Goal: Task Accomplishment & Management: Use online tool/utility

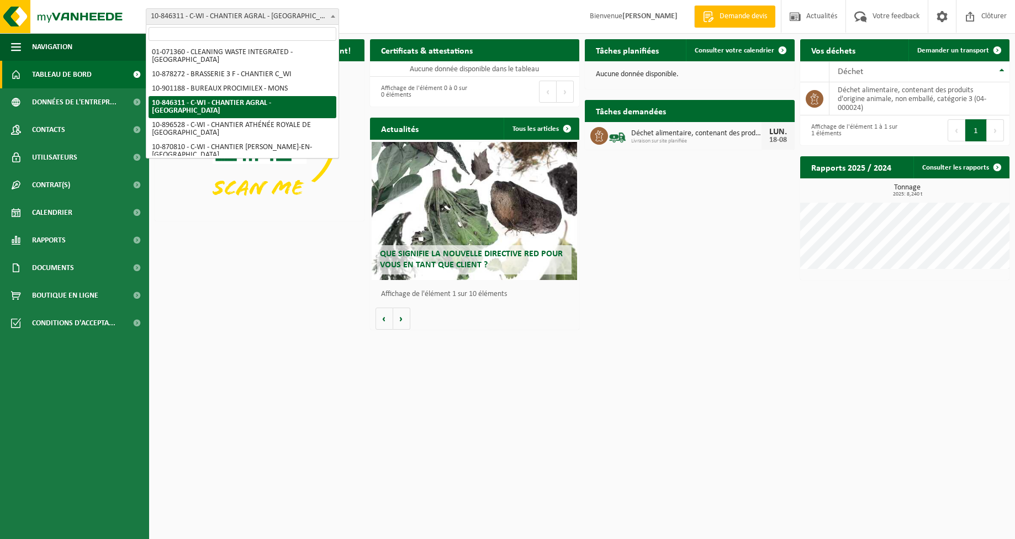
click at [188, 13] on span "10-846311 - C-WI - CHANTIER AGRAL - [GEOGRAPHIC_DATA]" at bounding box center [242, 16] width 192 height 15
click at [189, 40] on input "search" at bounding box center [243, 34] width 188 height 14
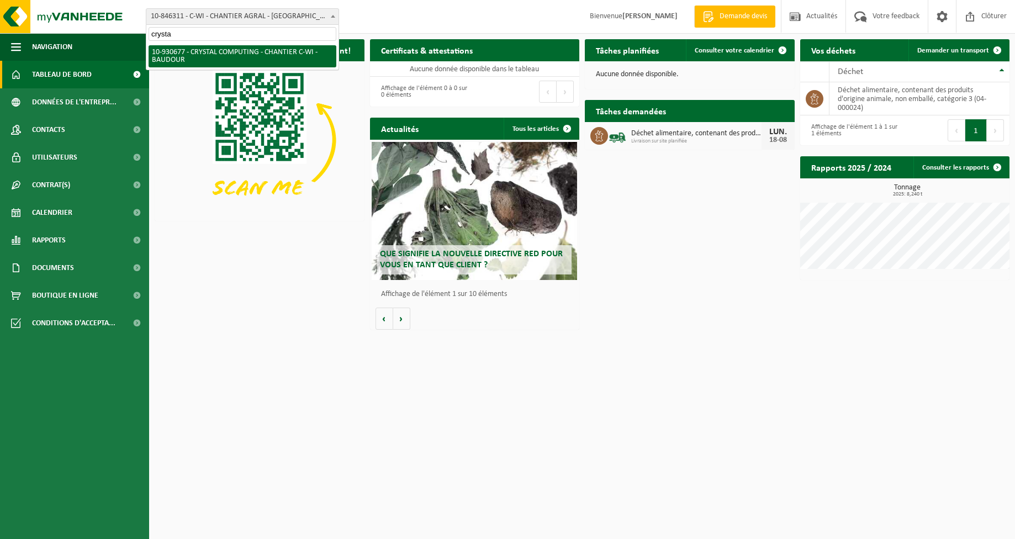
type input "crysta"
select select "134445"
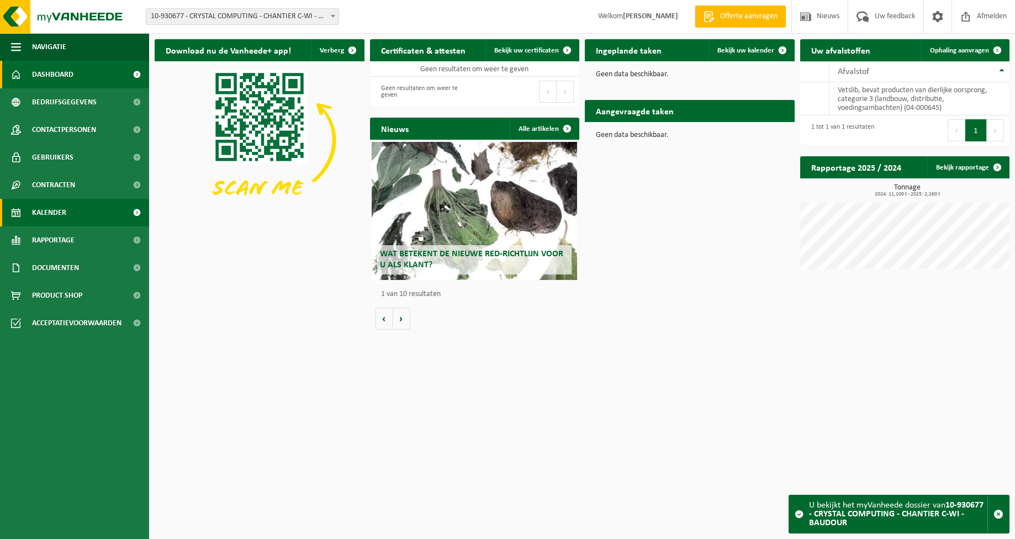
click at [79, 212] on link "Kalender" at bounding box center [74, 213] width 149 height 28
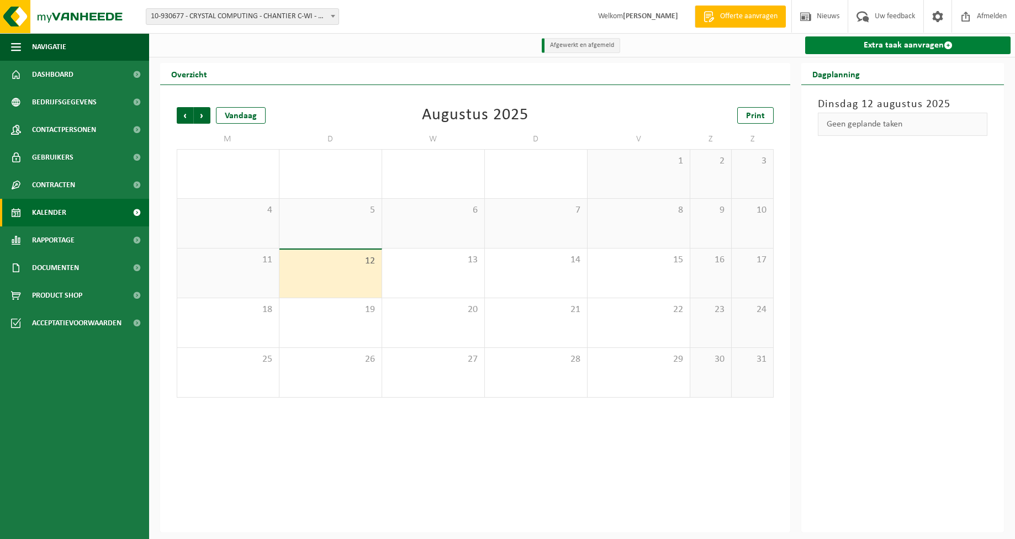
click at [915, 47] on link "Extra taak aanvragen" at bounding box center [908, 45] width 206 height 18
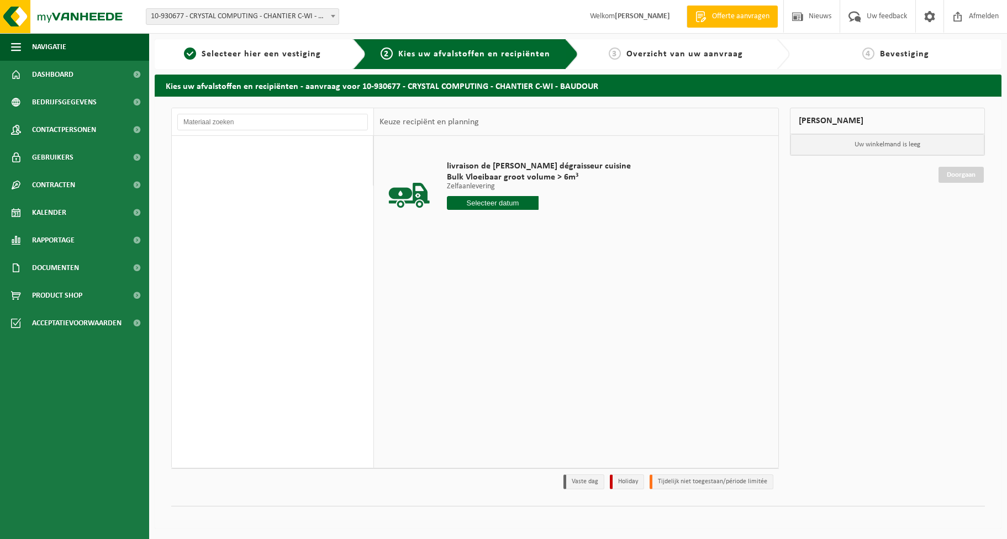
click at [489, 205] on input "text" at bounding box center [493, 203] width 92 height 14
click at [454, 318] on div "18" at bounding box center [456, 319] width 19 height 18
type input "Van [DATE]"
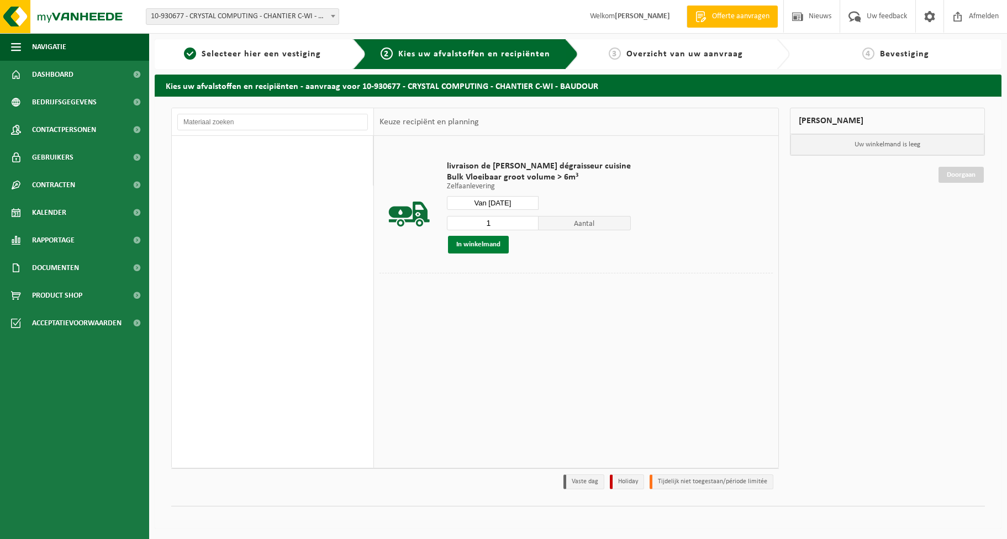
click at [467, 241] on button "In winkelmand" at bounding box center [478, 245] width 61 height 18
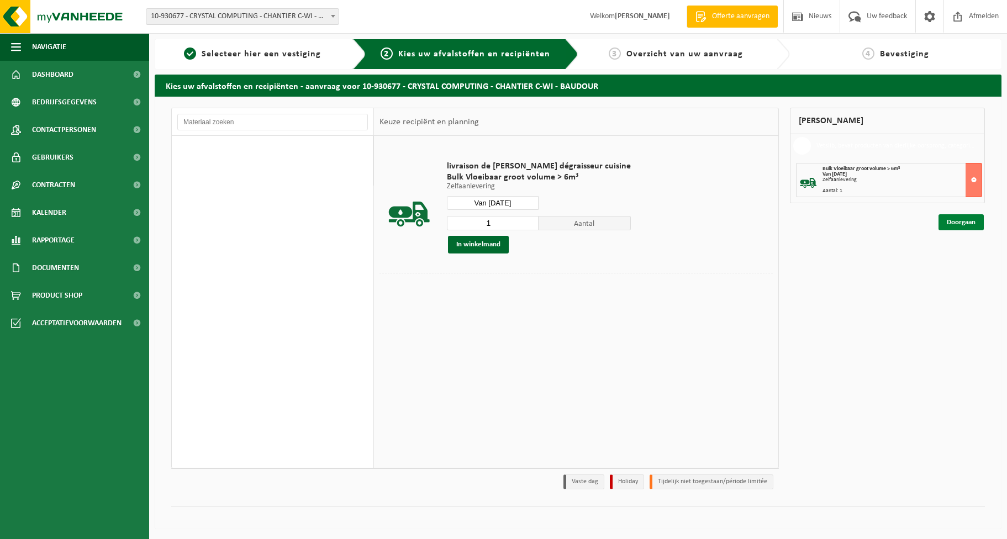
click at [959, 218] on link "Doorgaan" at bounding box center [961, 222] width 45 height 16
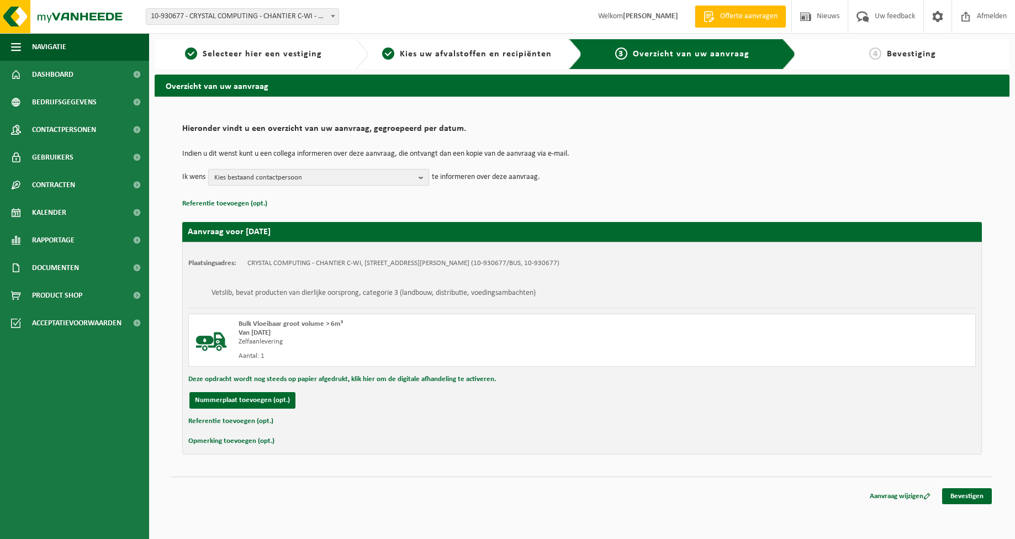
click at [357, 181] on span "Kies bestaand contactpersoon" at bounding box center [314, 178] width 200 height 17
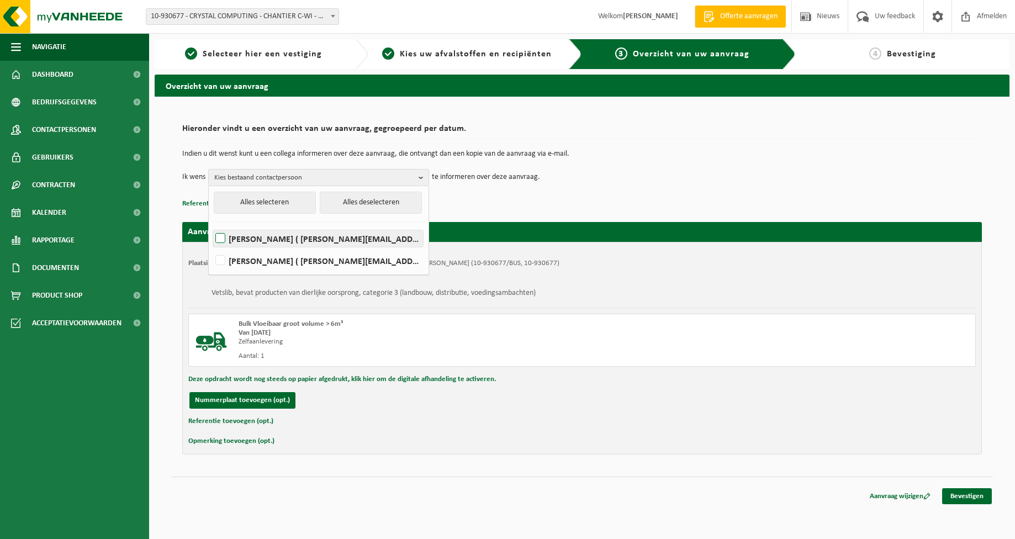
click at [331, 233] on label "JEROMINE BRUNIN ( brunin@c-wi.be )" at bounding box center [318, 238] width 210 height 17
click at [212, 225] on input "JEROMINE BRUNIN ( brunin@c-wi.be )" at bounding box center [211, 224] width 1 height 1
checkbox input "true"
click at [979, 502] on link "Bevestigen" at bounding box center [967, 496] width 50 height 16
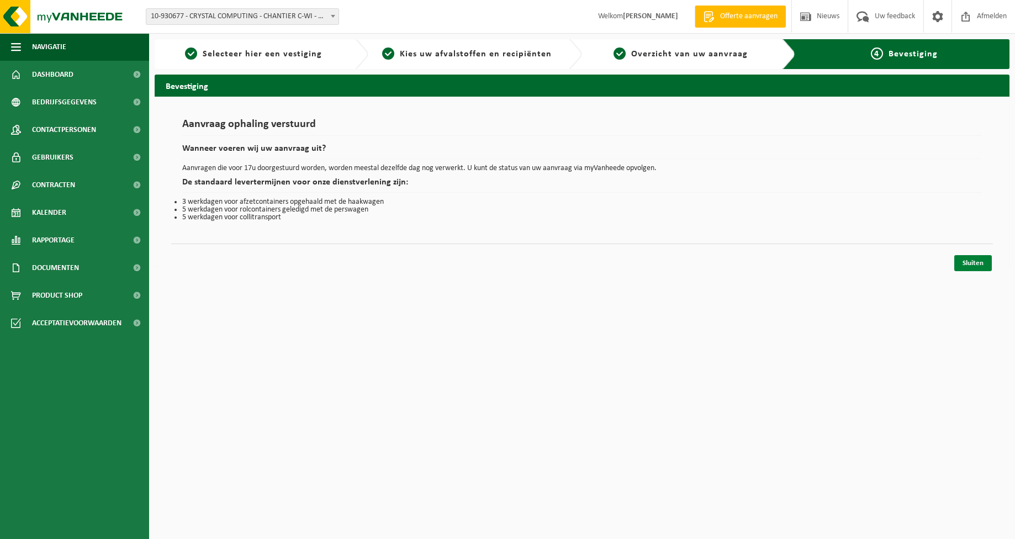
click at [968, 269] on link "Sluiten" at bounding box center [974, 263] width 38 height 16
